Goal: Task Accomplishment & Management: Manage account settings

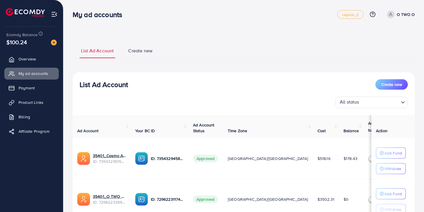
scroll to position [51, 0]
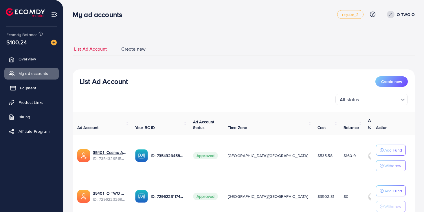
click at [35, 88] on span "Payment" at bounding box center [28, 88] width 16 height 6
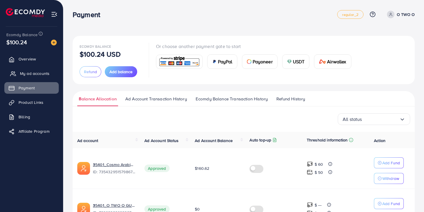
click at [37, 71] on span "My ad accounts" at bounding box center [35, 74] width 30 height 6
